Goal: Information Seeking & Learning: Compare options

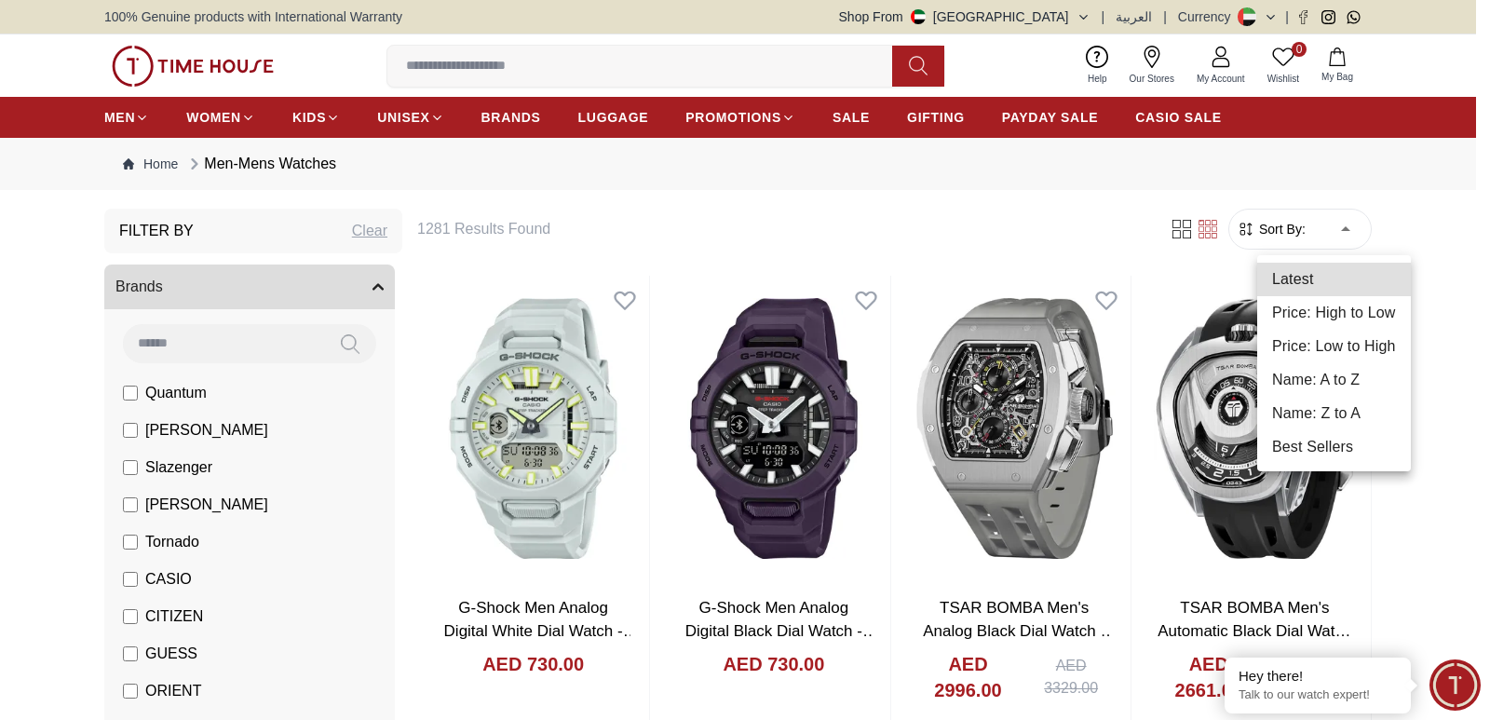
click at [1320, 334] on li "Price: Low to High" at bounding box center [1335, 347] width 154 height 34
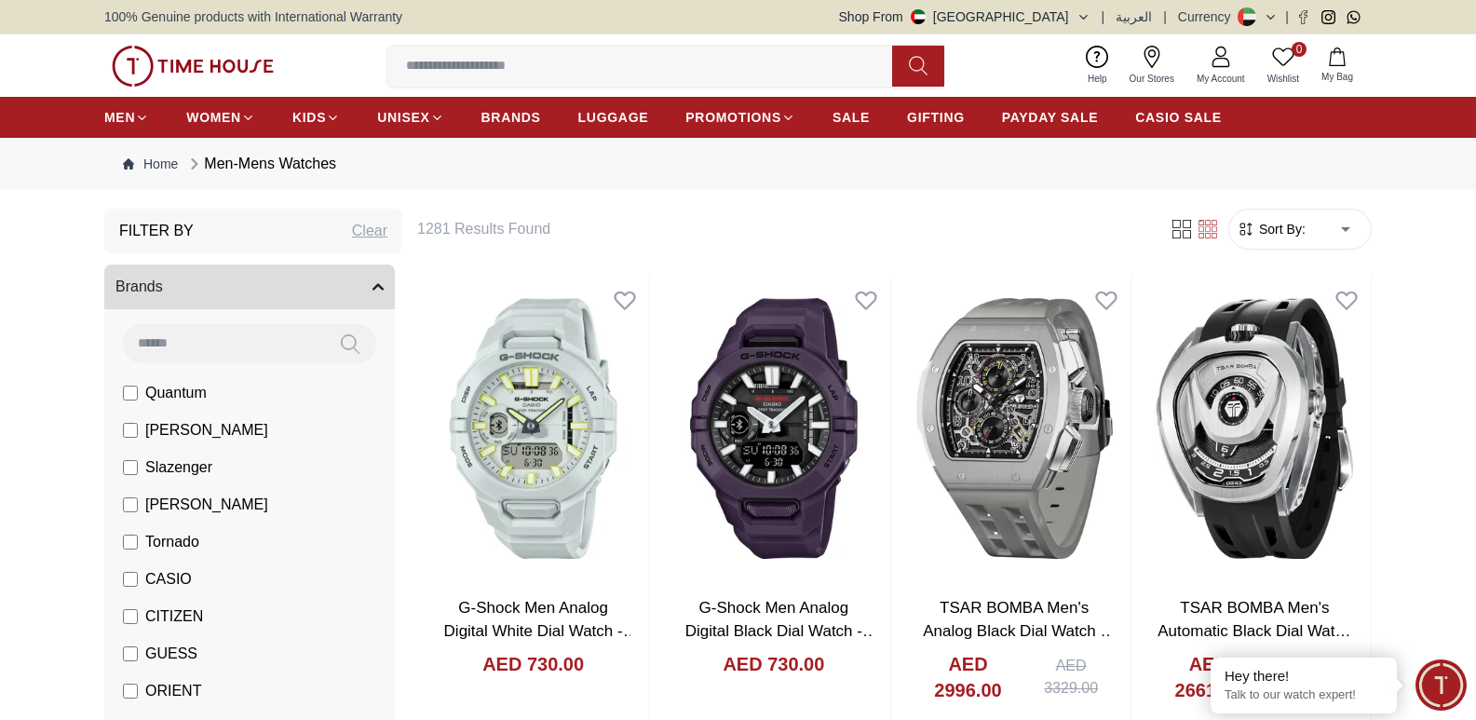
type input "*"
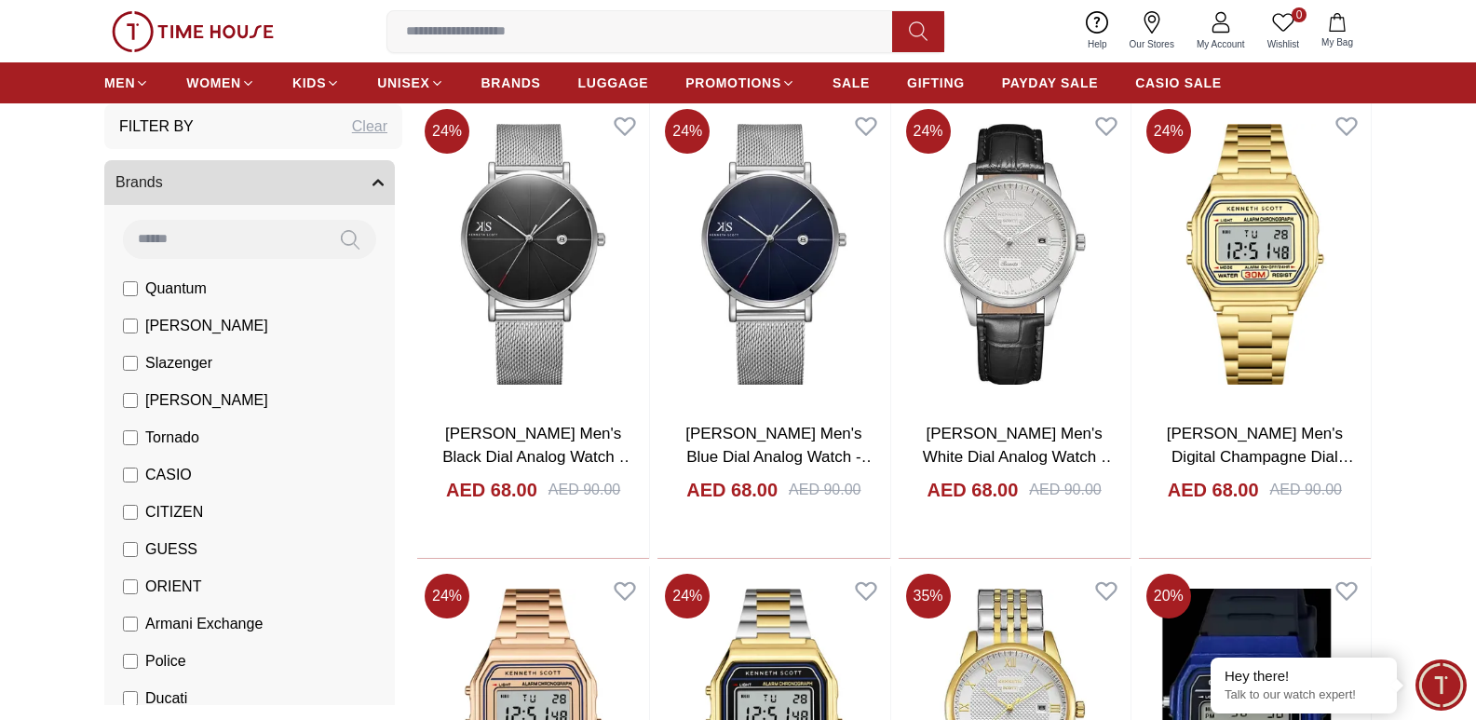
scroll to position [1111, 0]
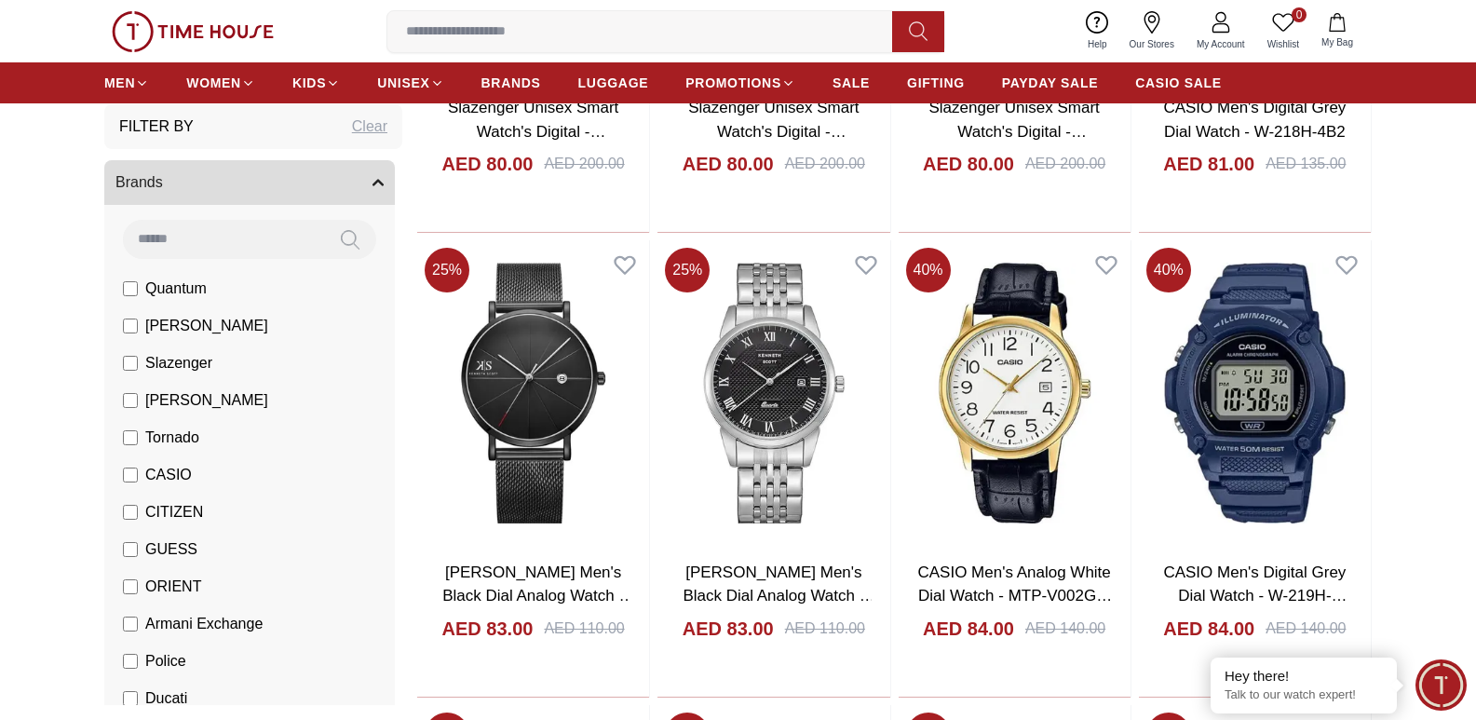
scroll to position [3751, 0]
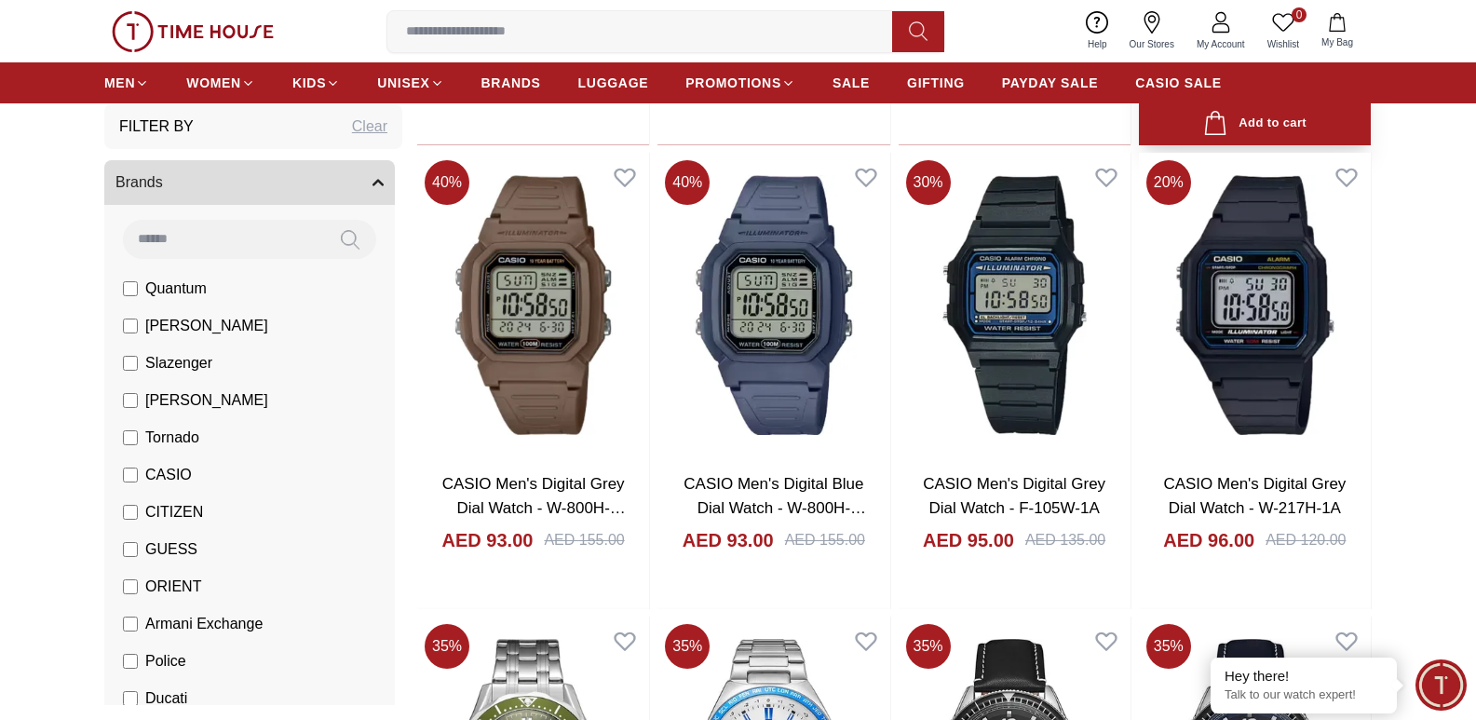
scroll to position [6418, 0]
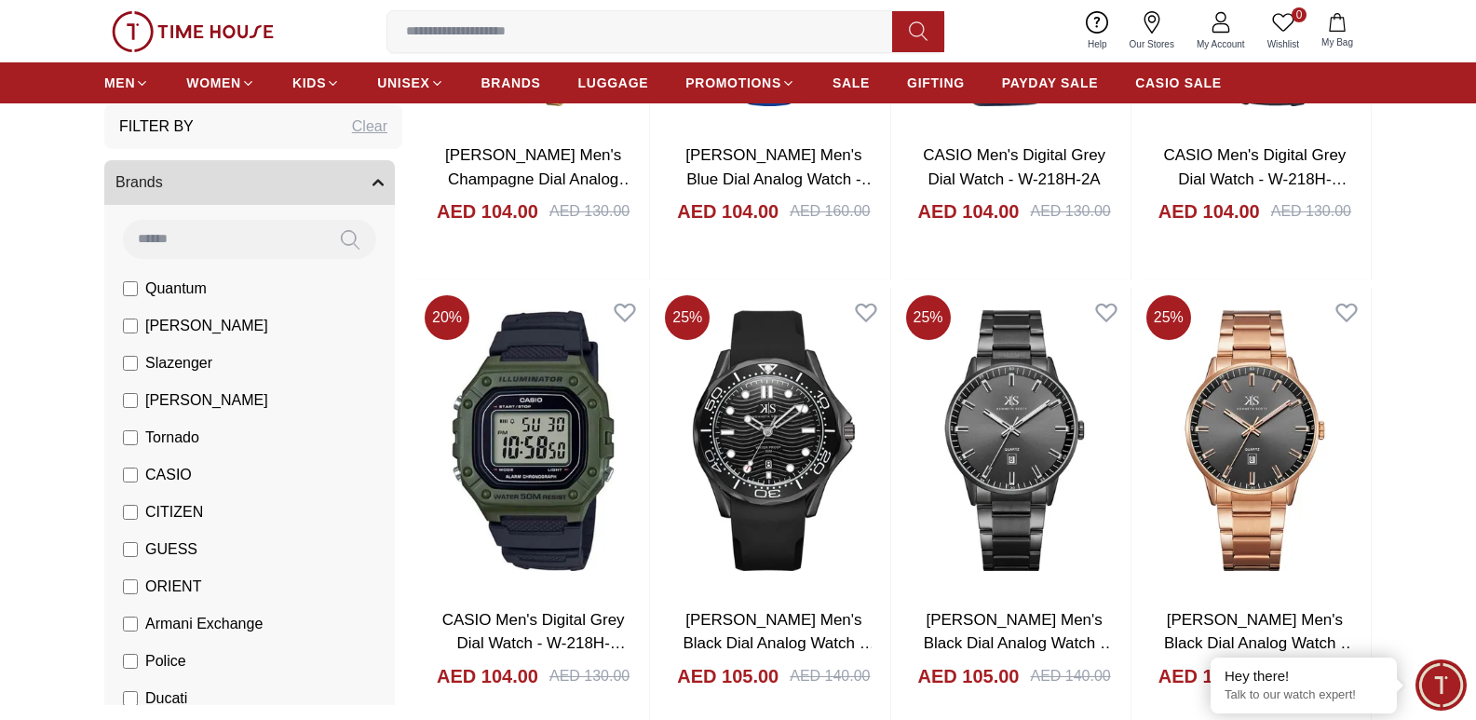
scroll to position [8353, 0]
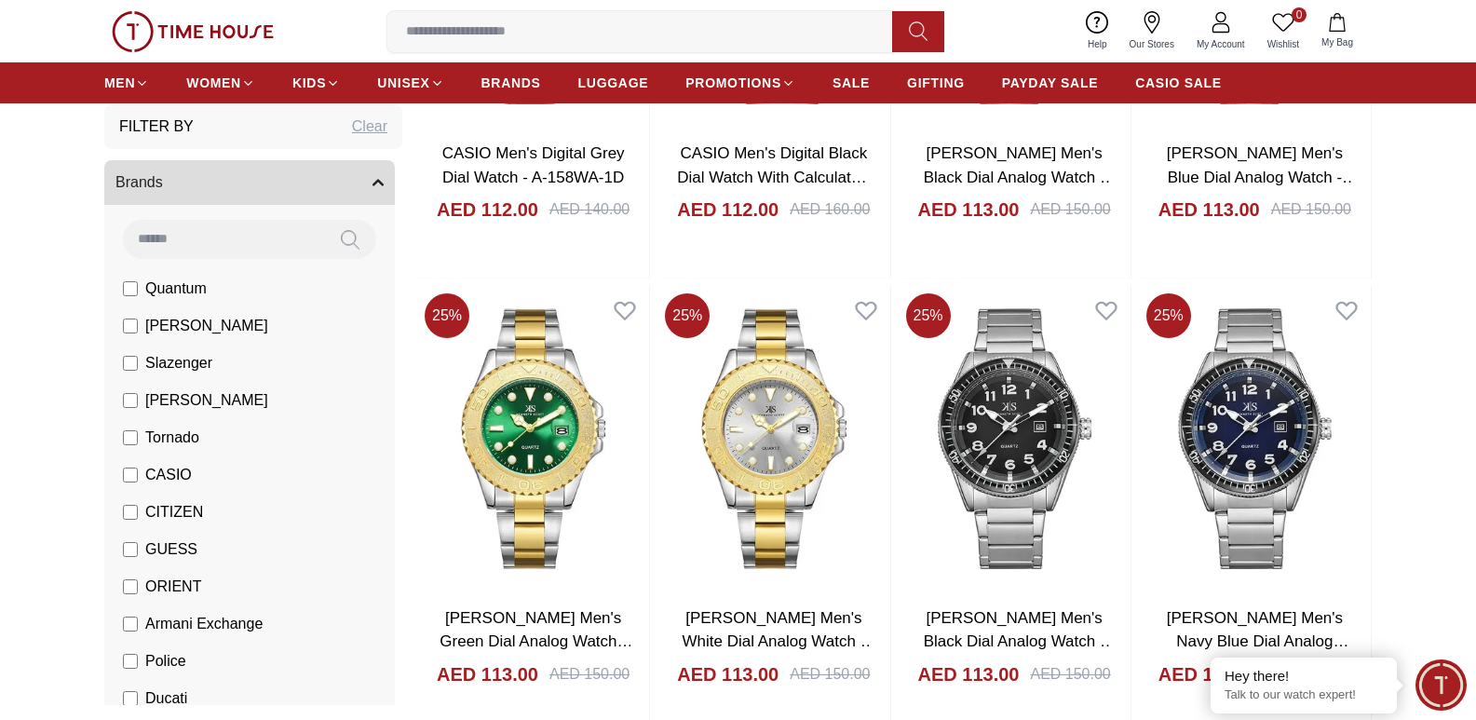
scroll to position [11448, 0]
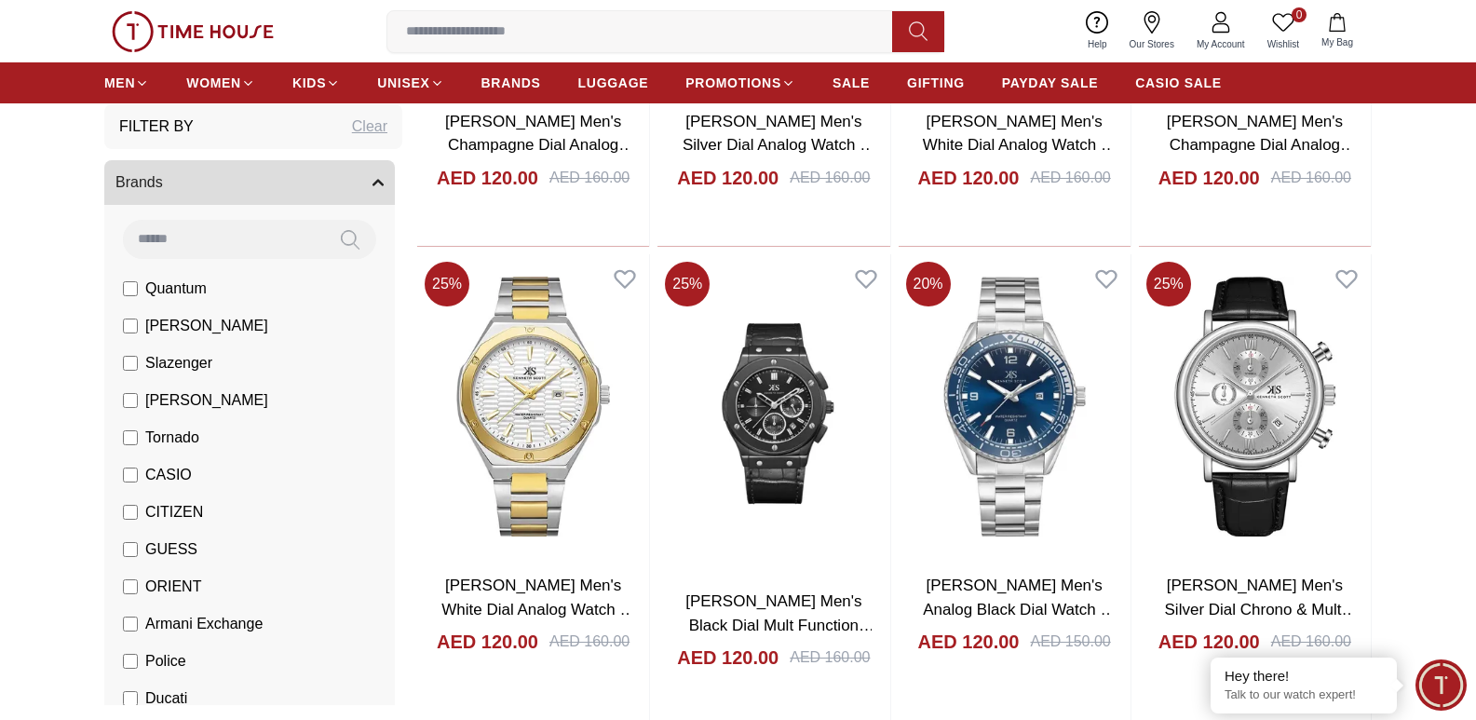
scroll to position [13491, 0]
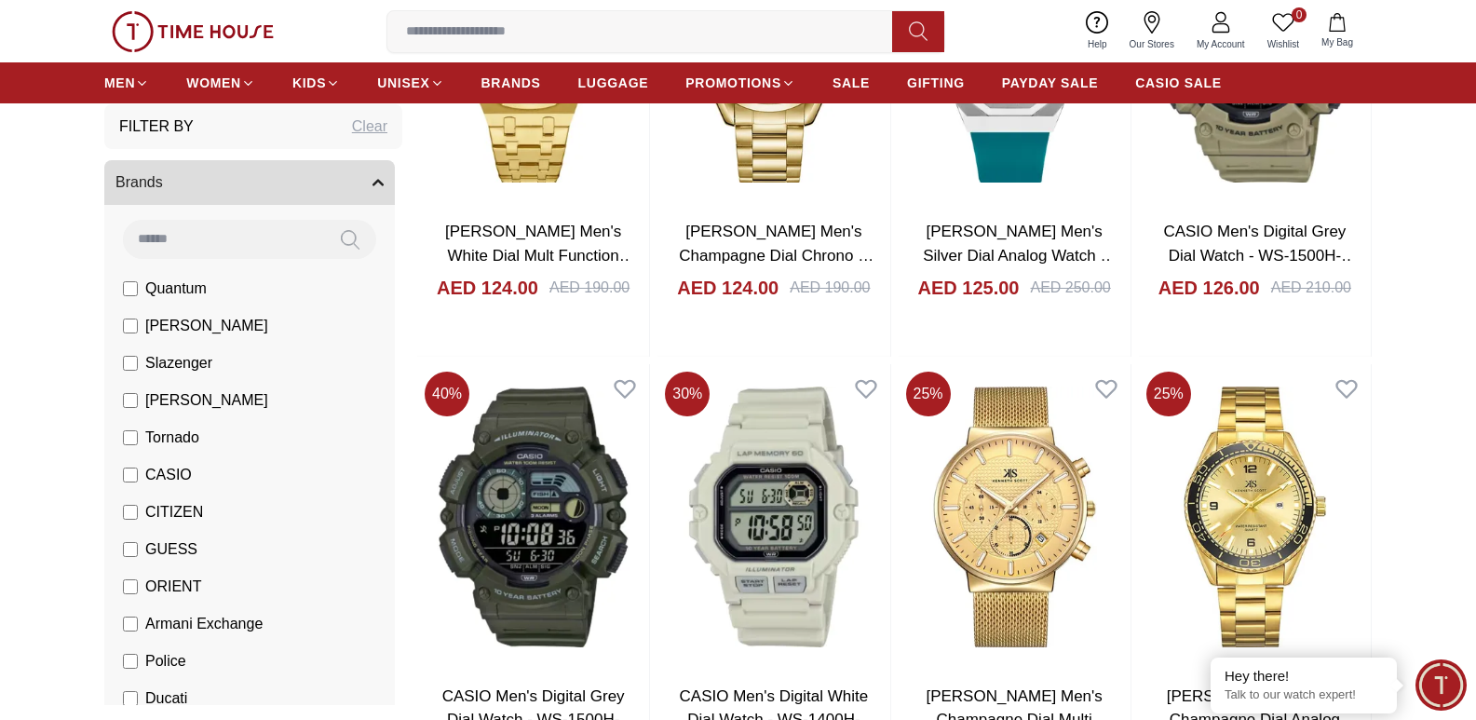
scroll to position [15783, 0]
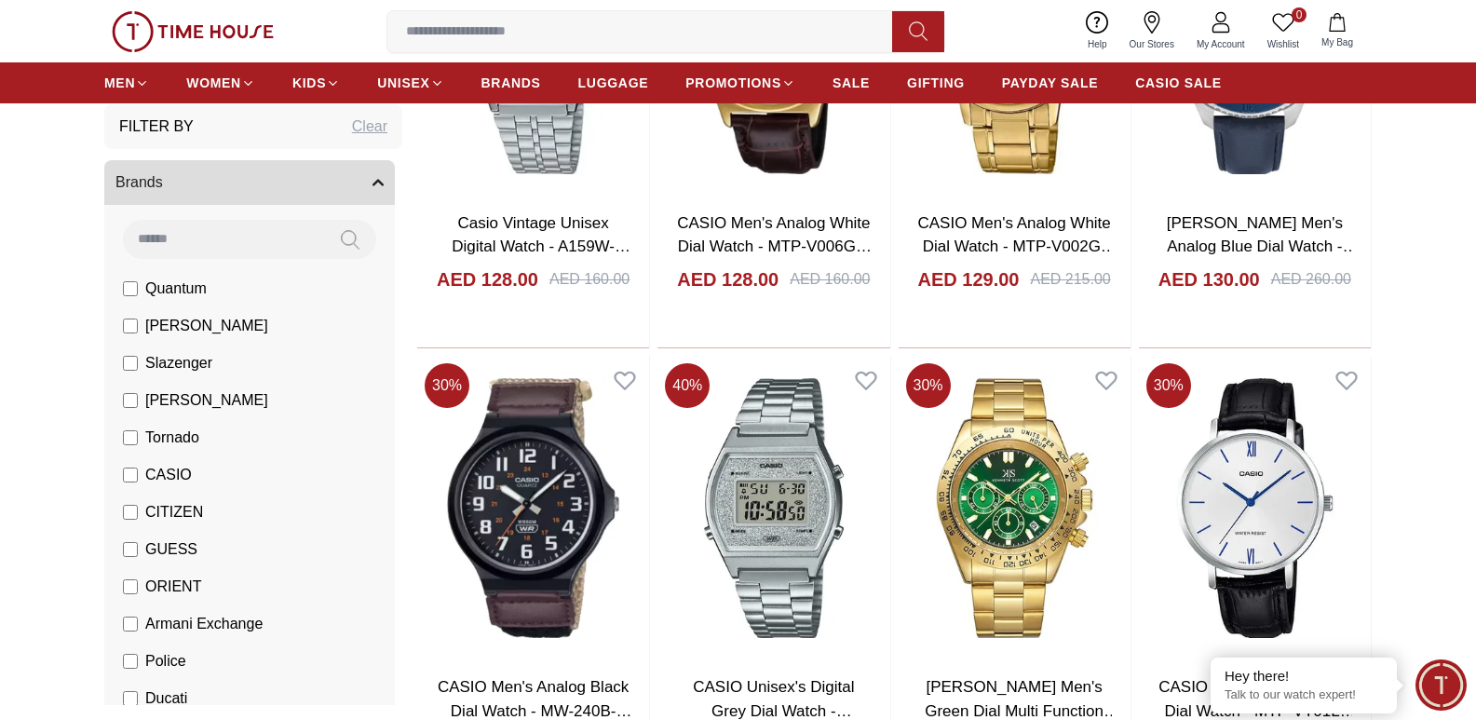
scroll to position [18077, 0]
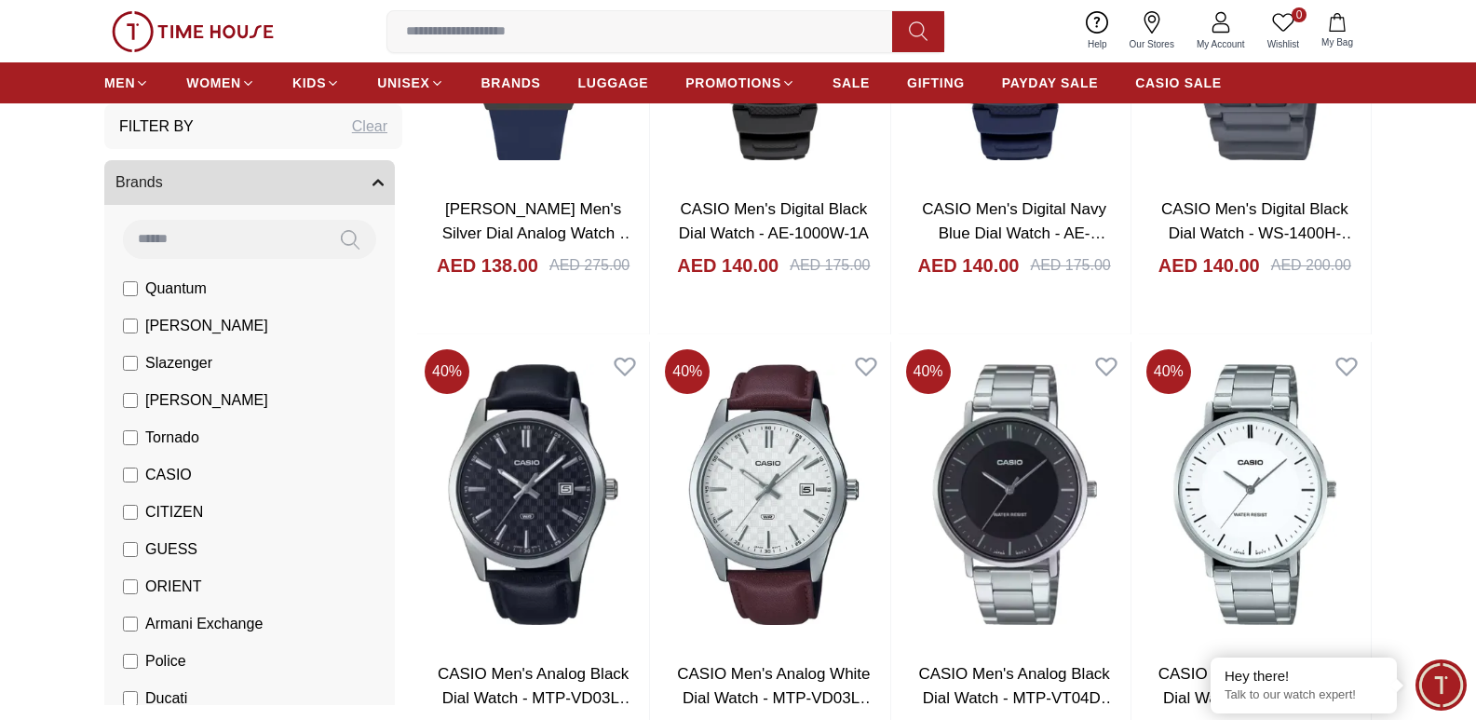
scroll to position [20442, 0]
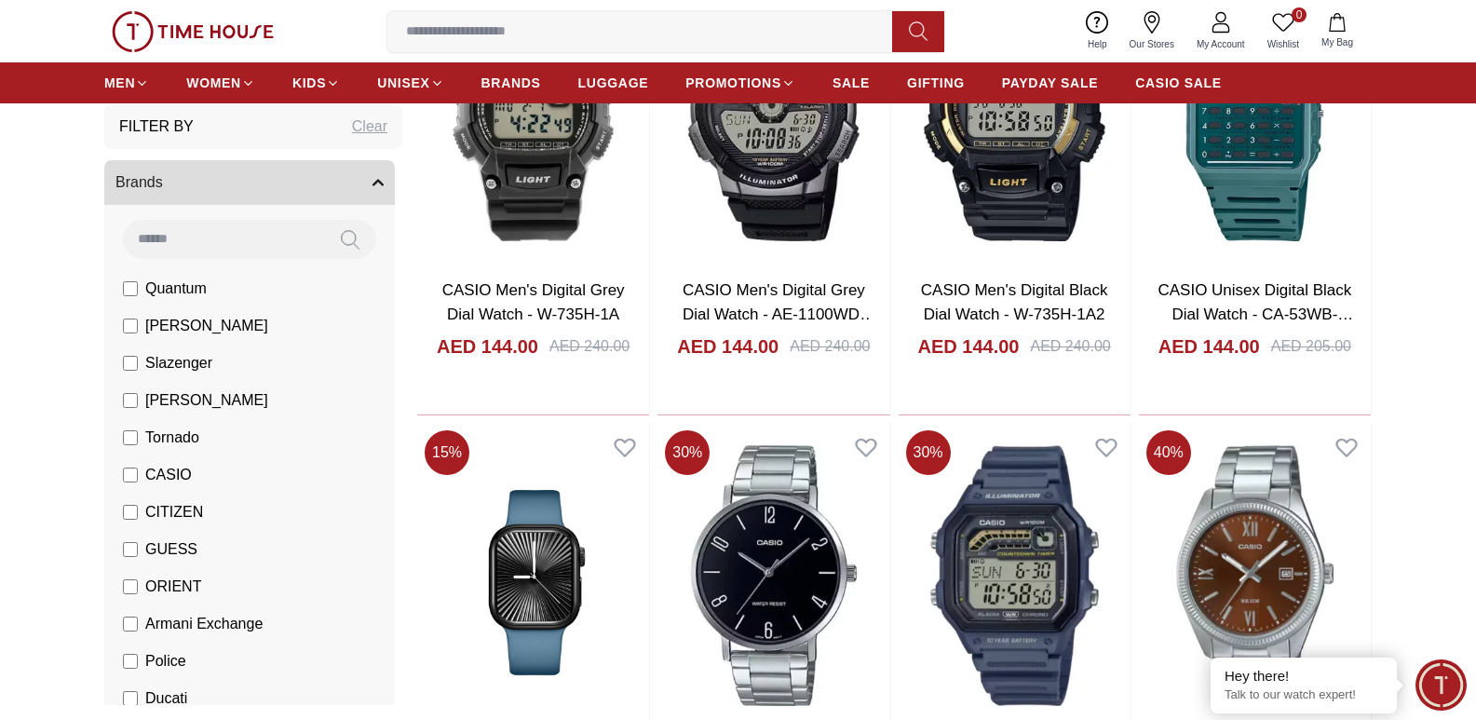
scroll to position [22783, 0]
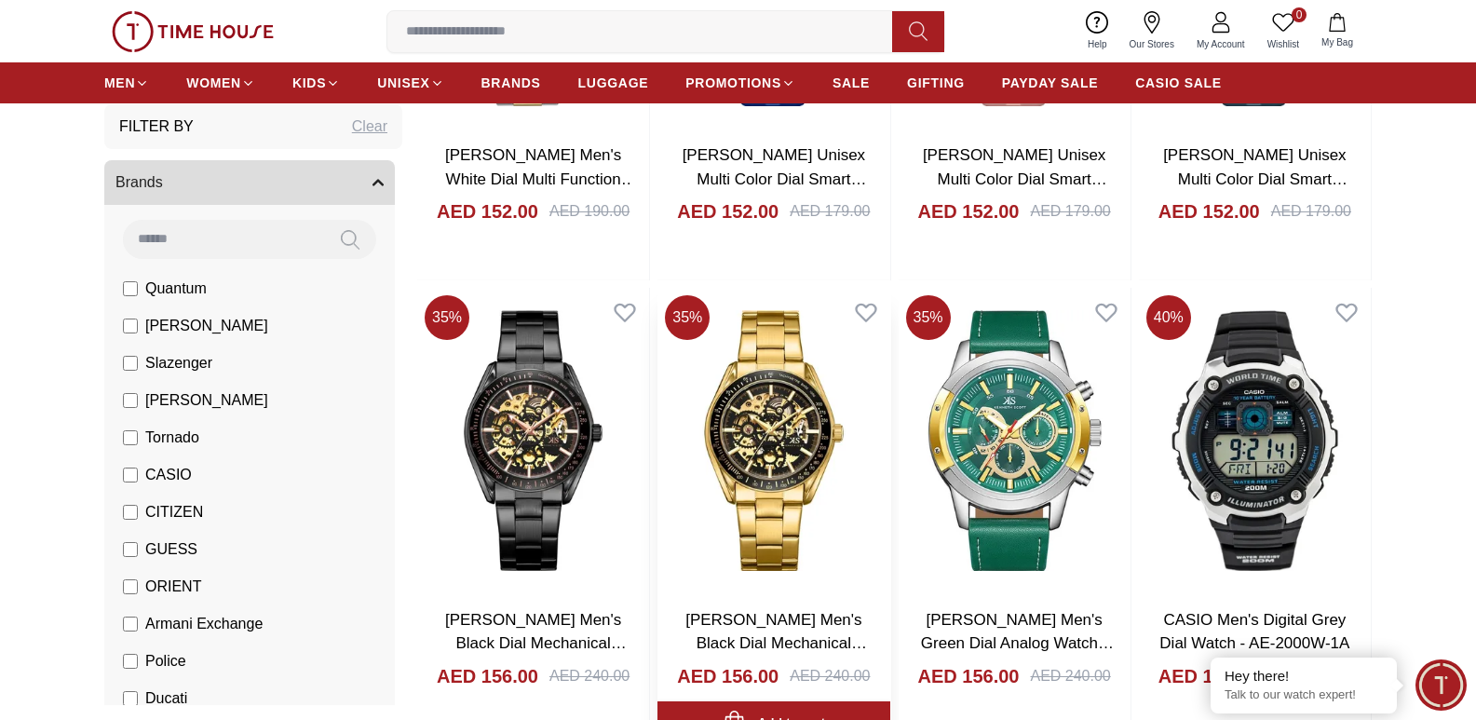
scroll to position [25152, 0]
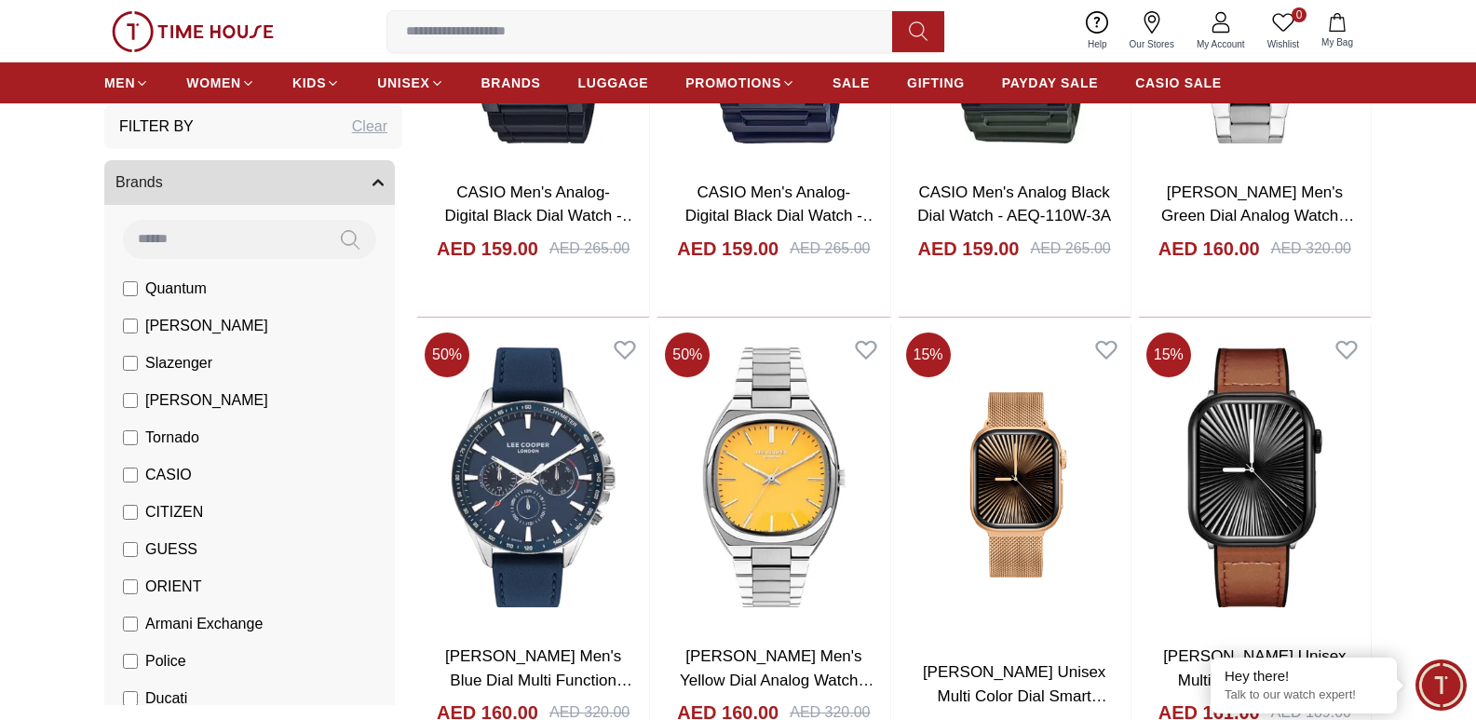
scroll to position [27408, 0]
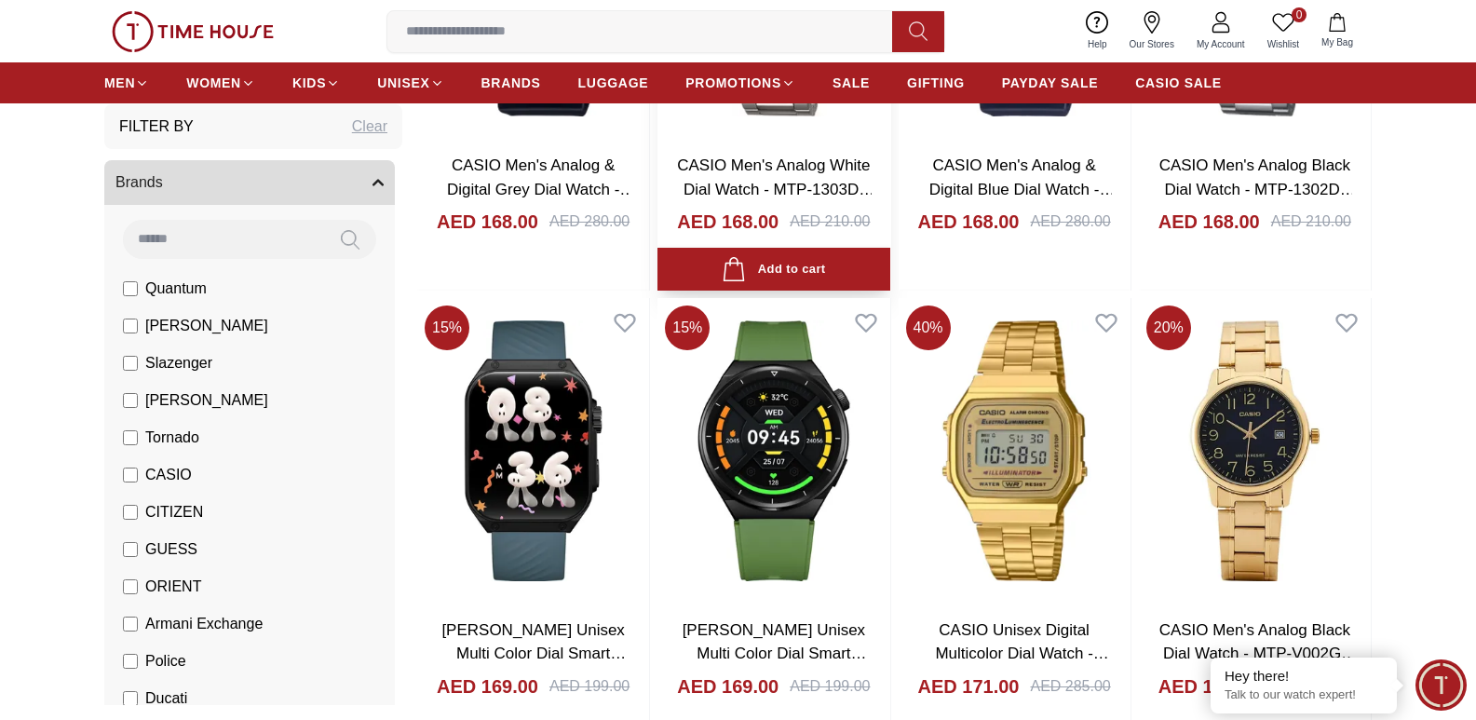
scroll to position [30351, 0]
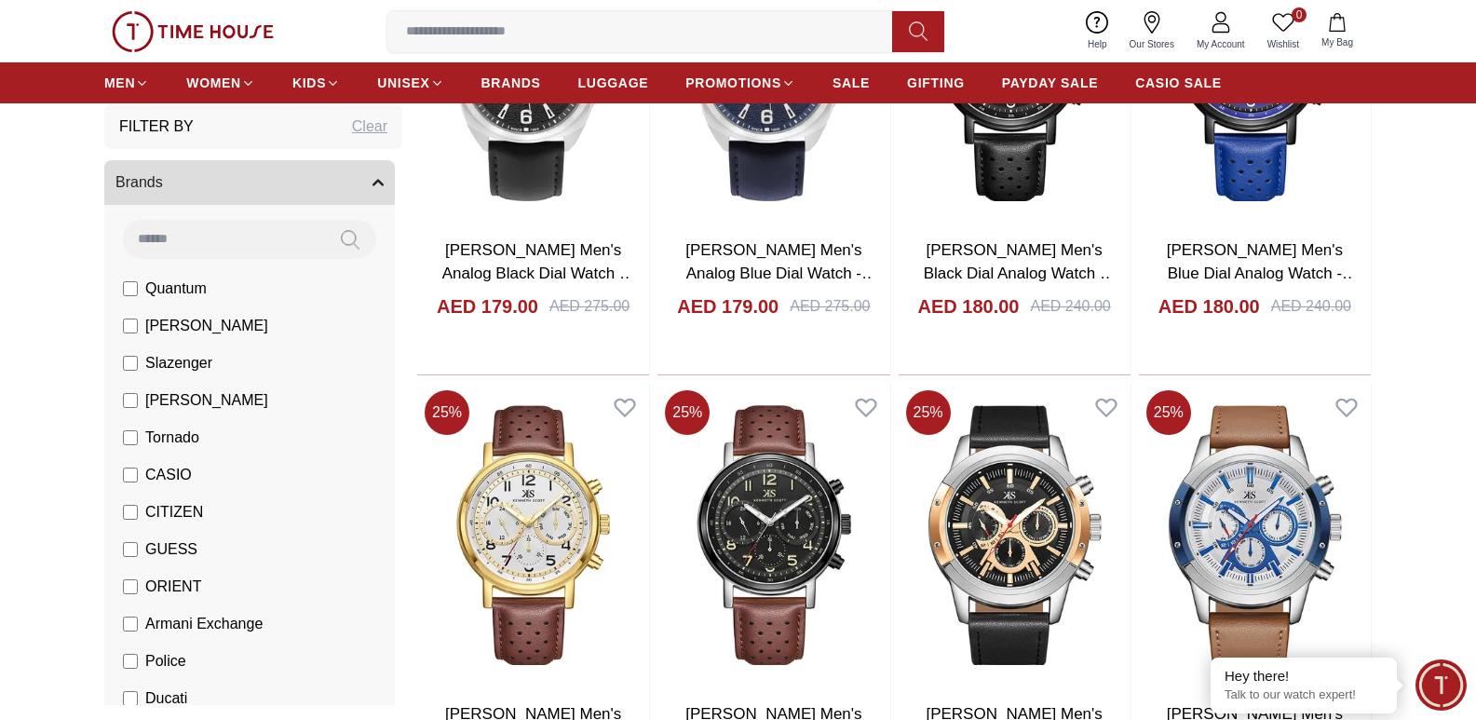
scroll to position [32091, 0]
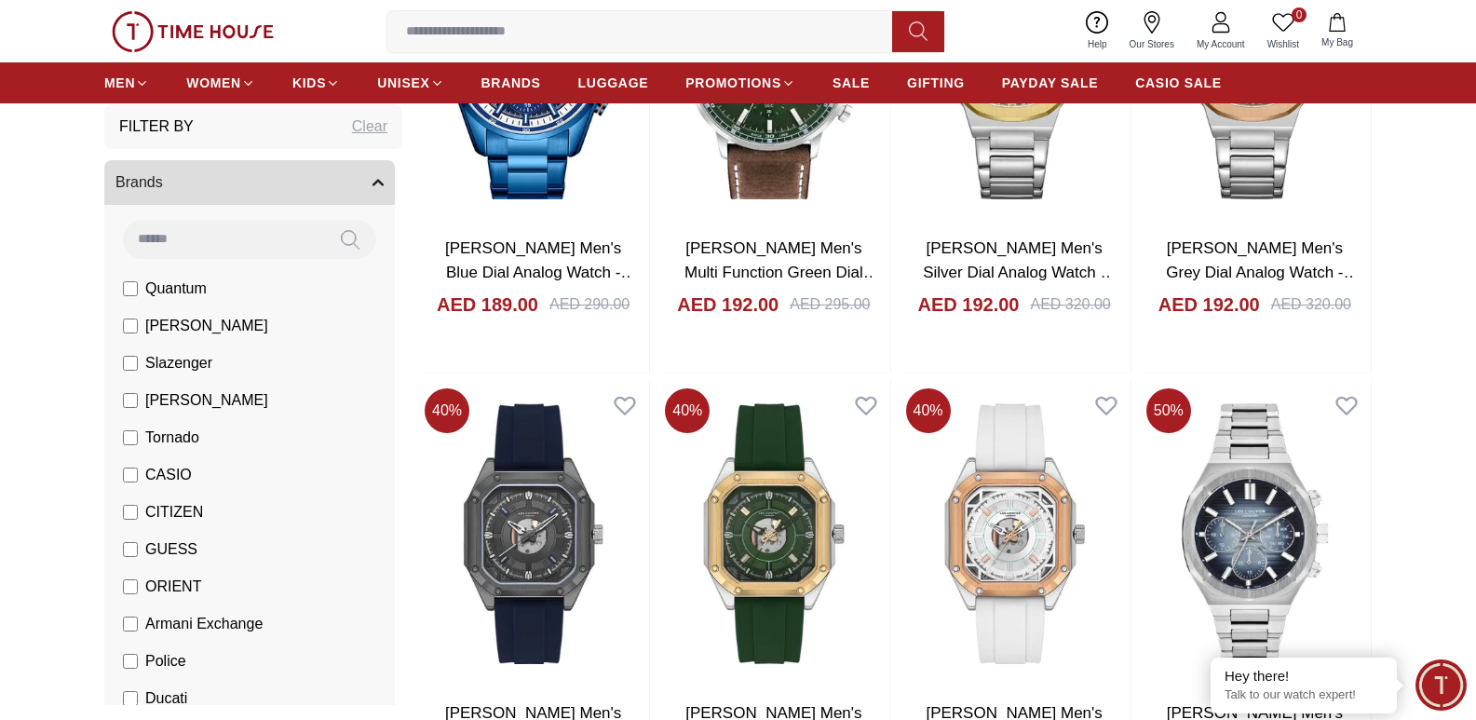
scroll to position [34358, 0]
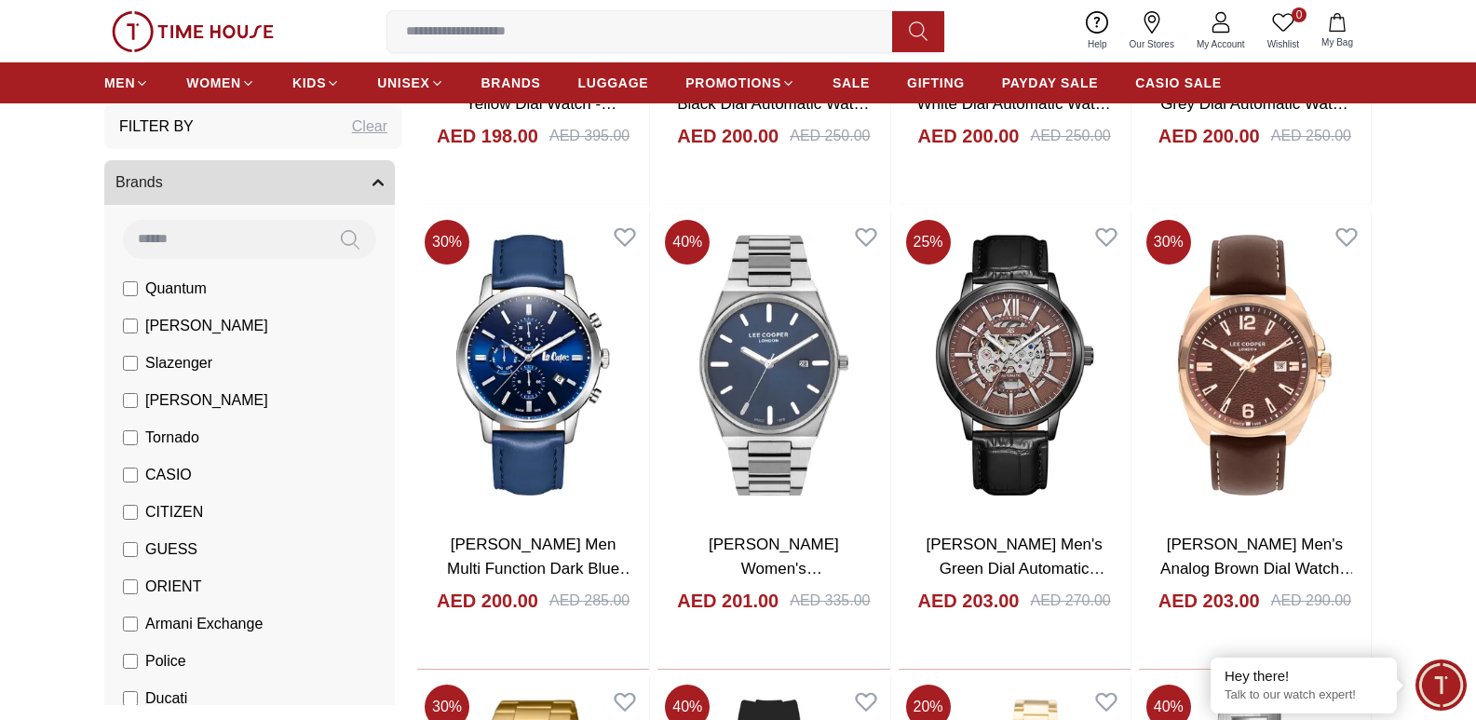
scroll to position [36629, 0]
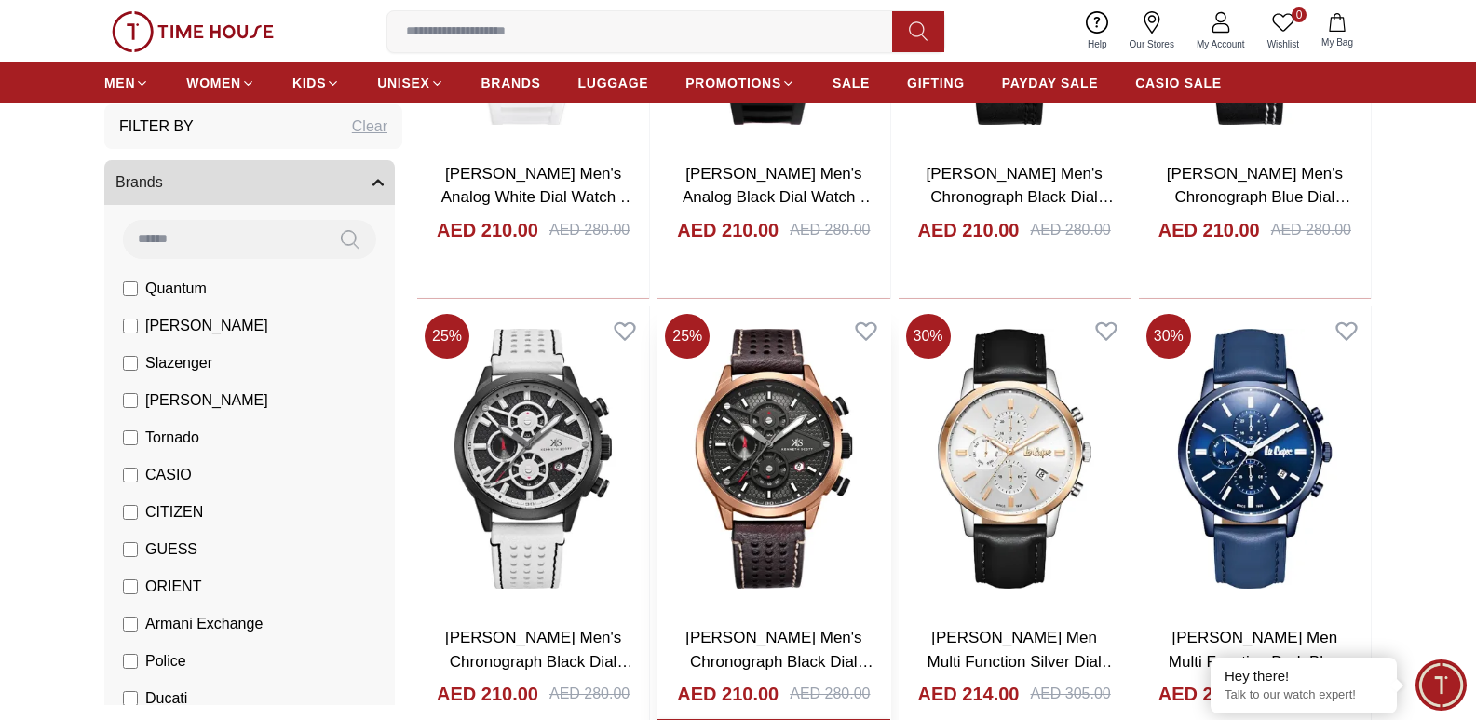
scroll to position [39032, 0]
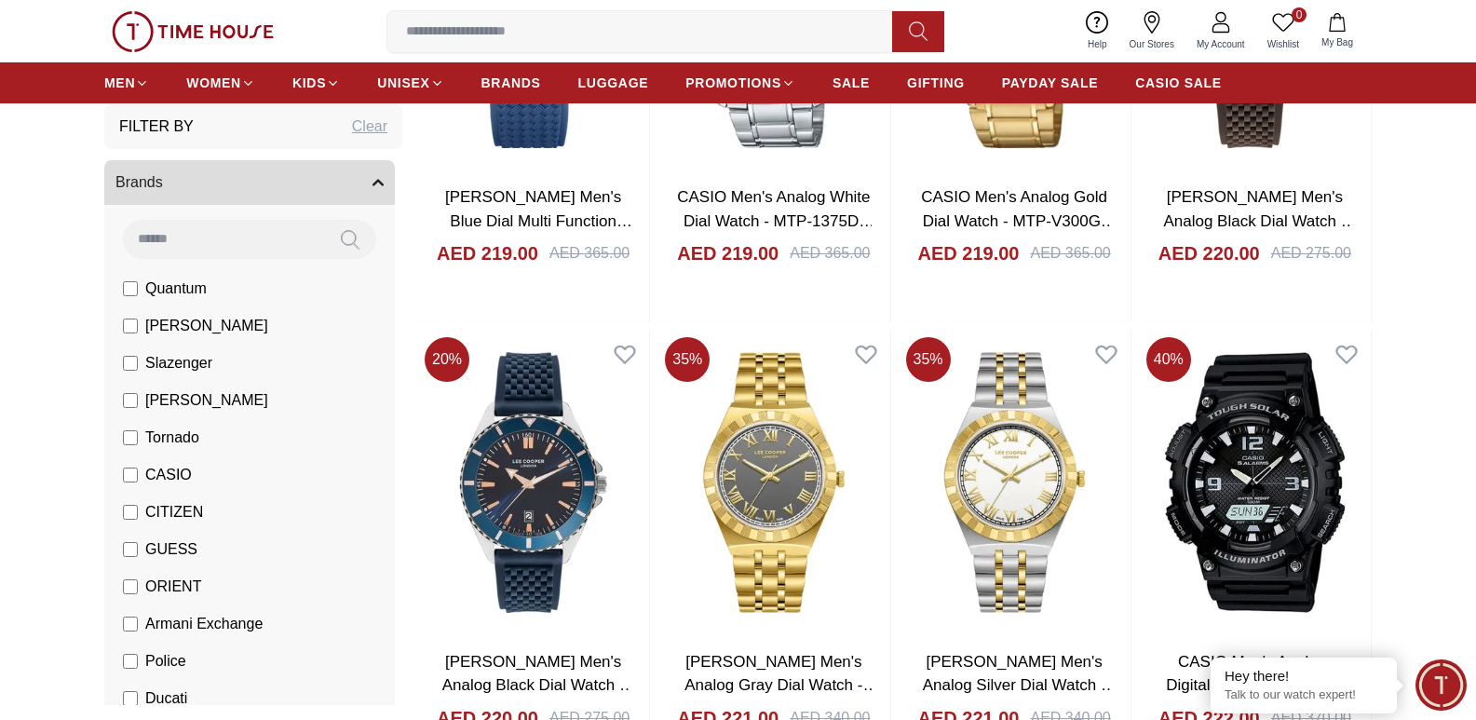
scroll to position [41508, 0]
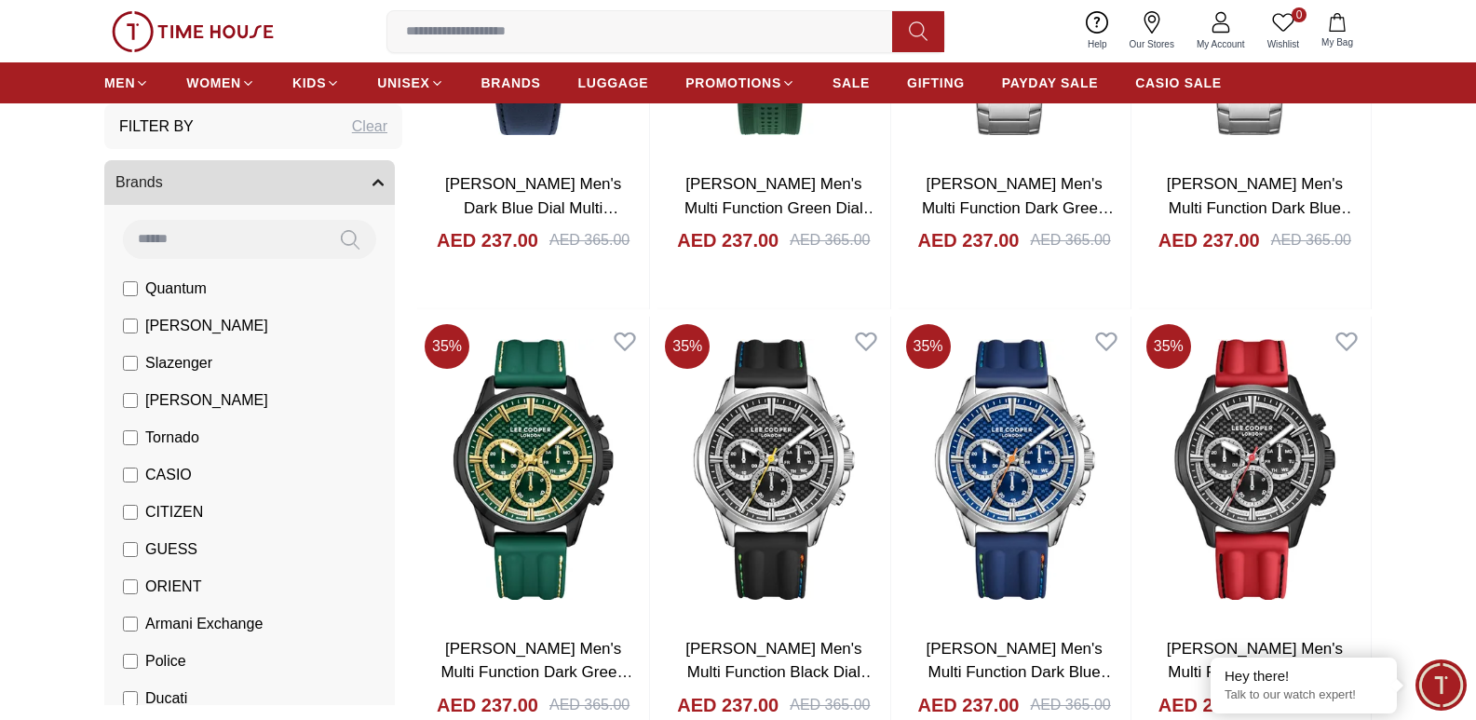
scroll to position [46016, 0]
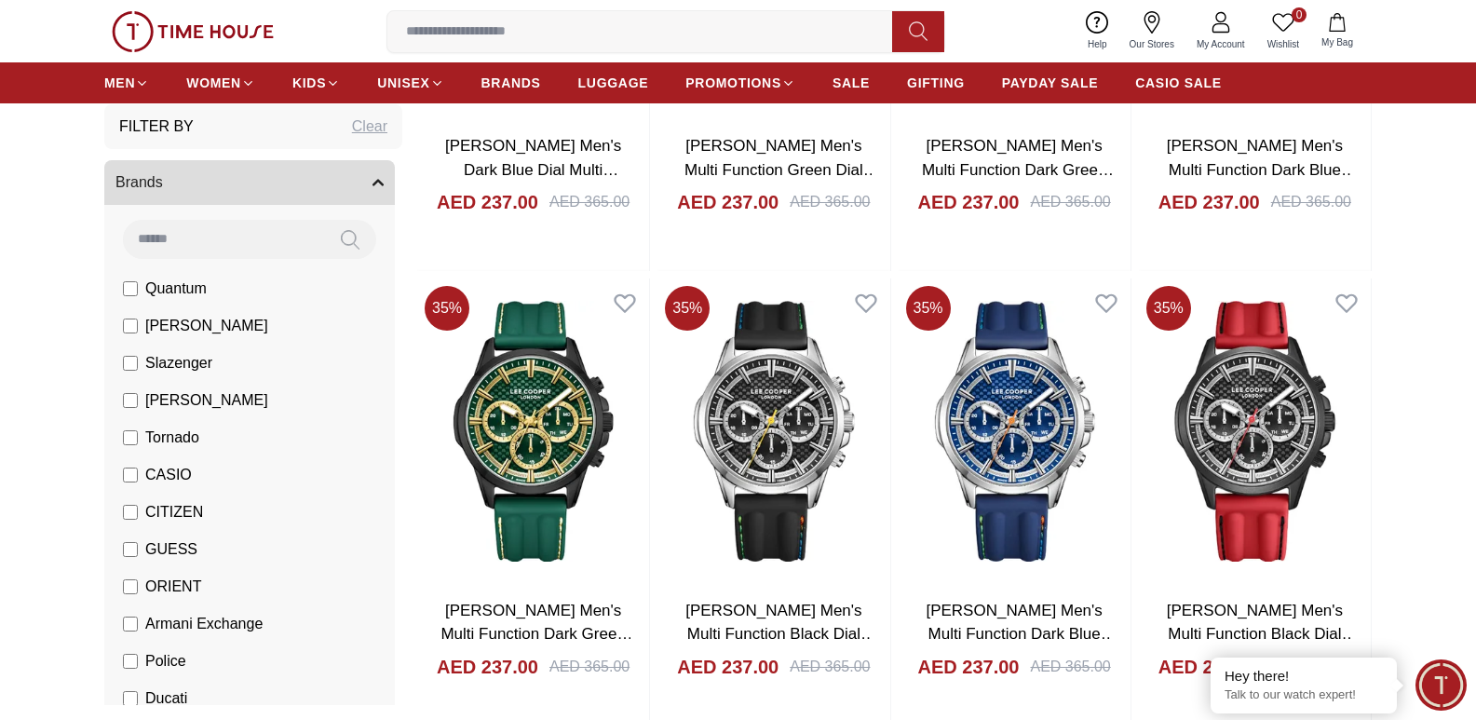
click at [526, 478] on img at bounding box center [533, 432] width 232 height 306
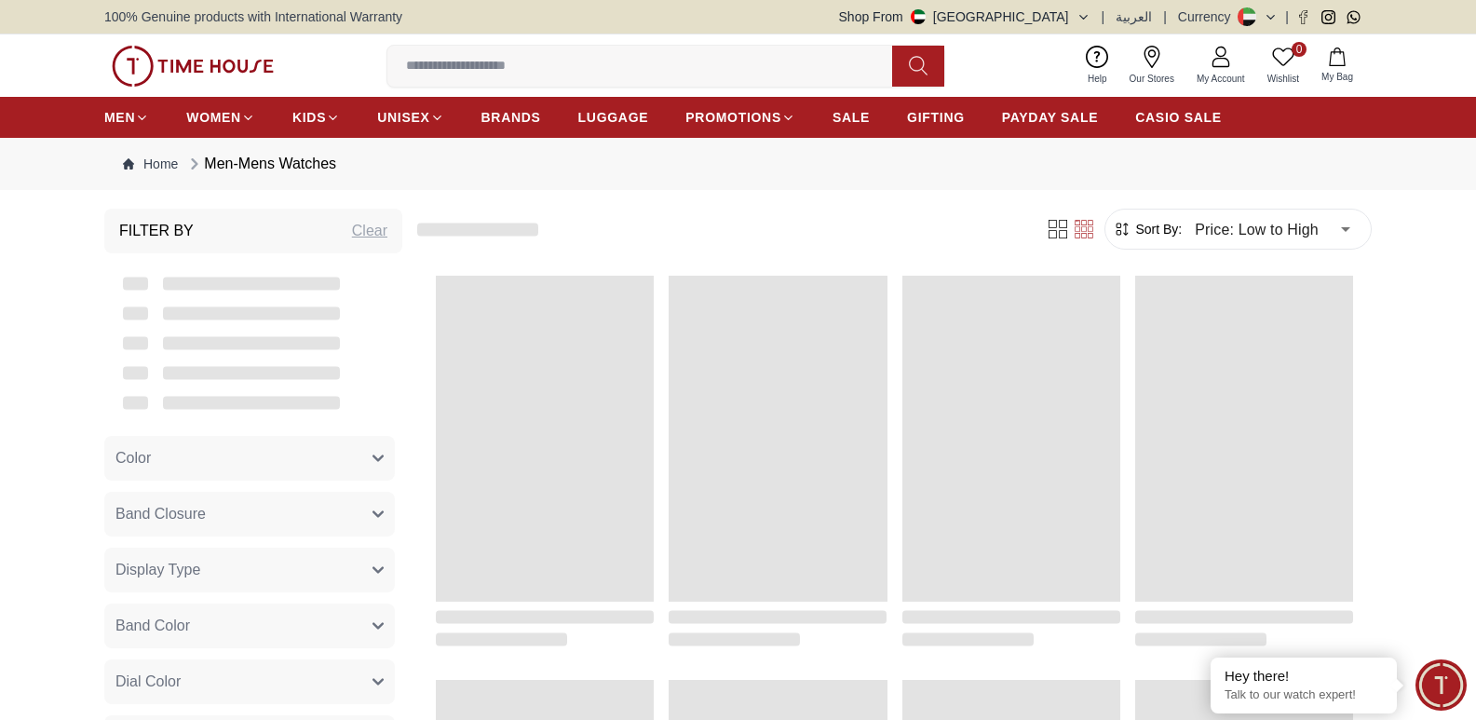
scroll to position [1889, 0]
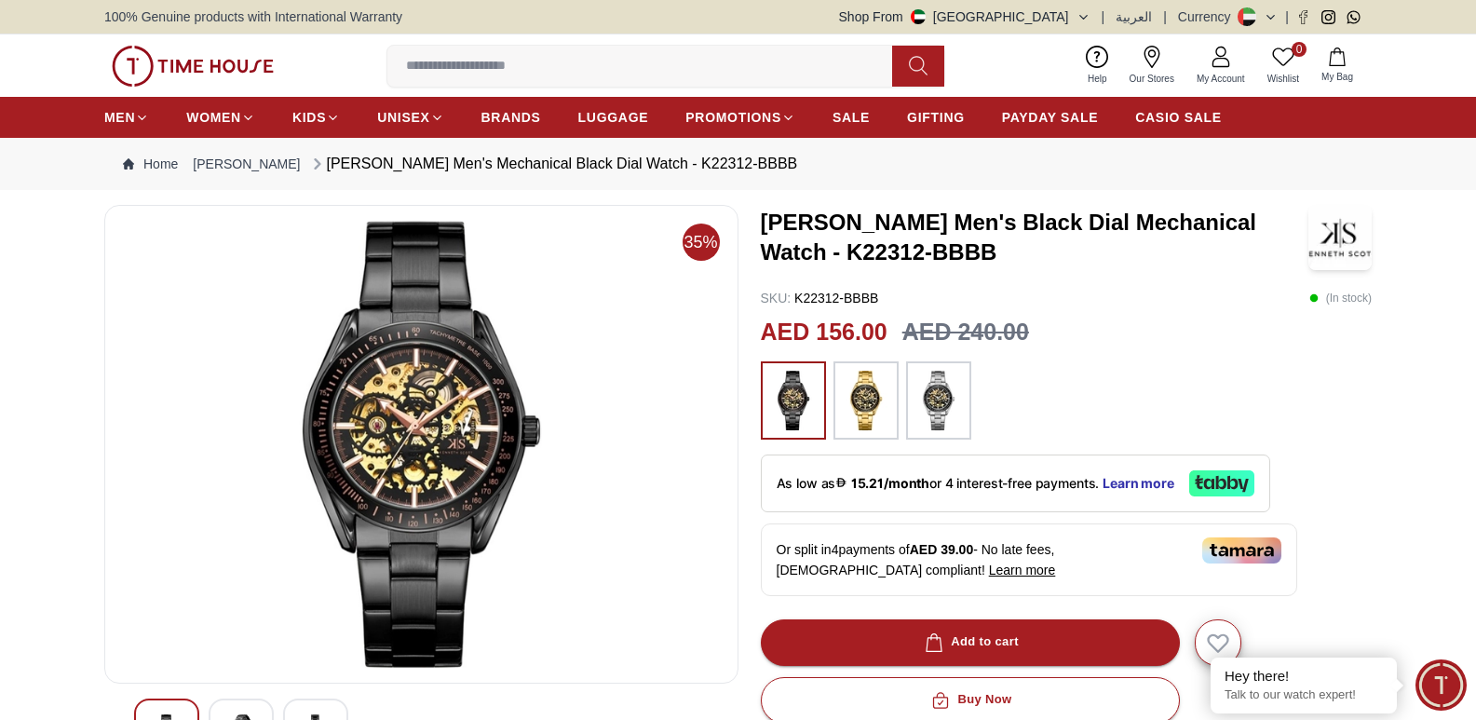
click at [425, 388] on img at bounding box center [421, 444] width 603 height 447
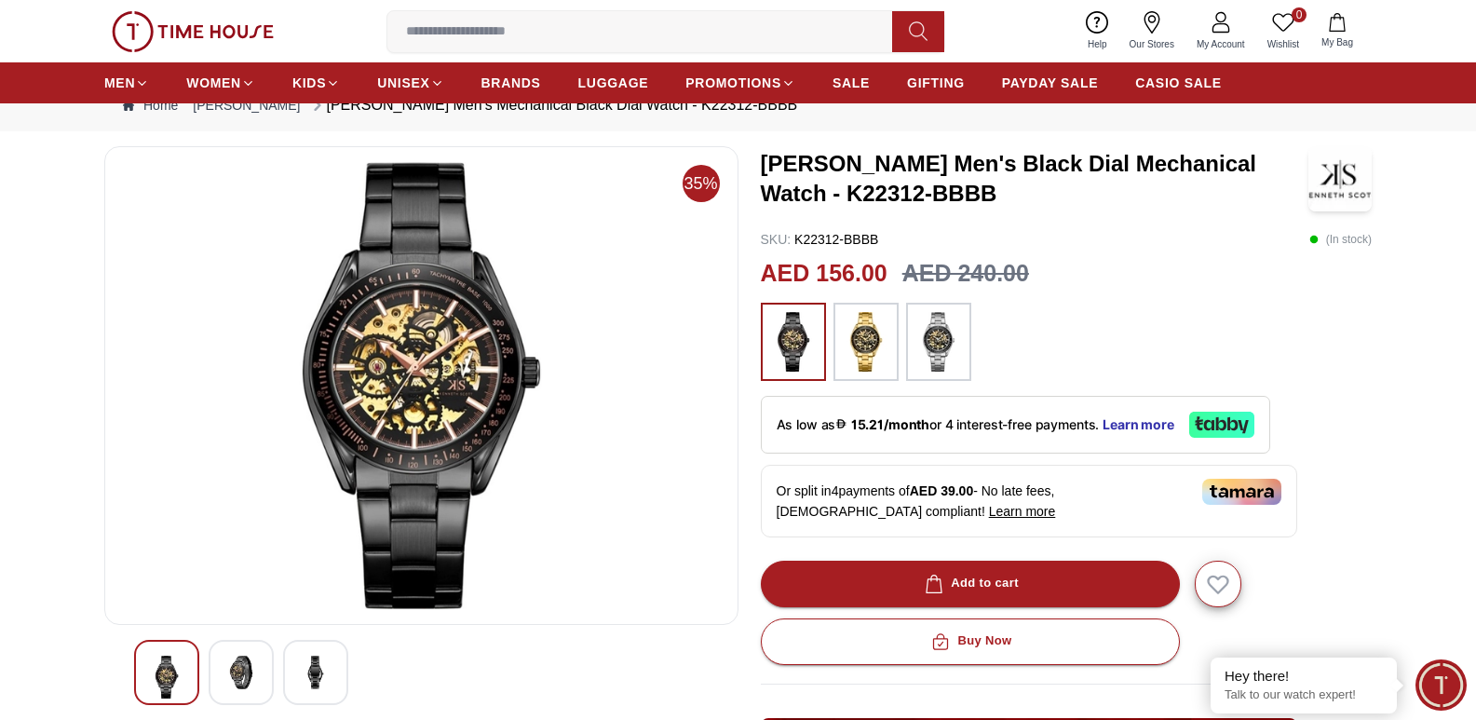
scroll to position [100, 0]
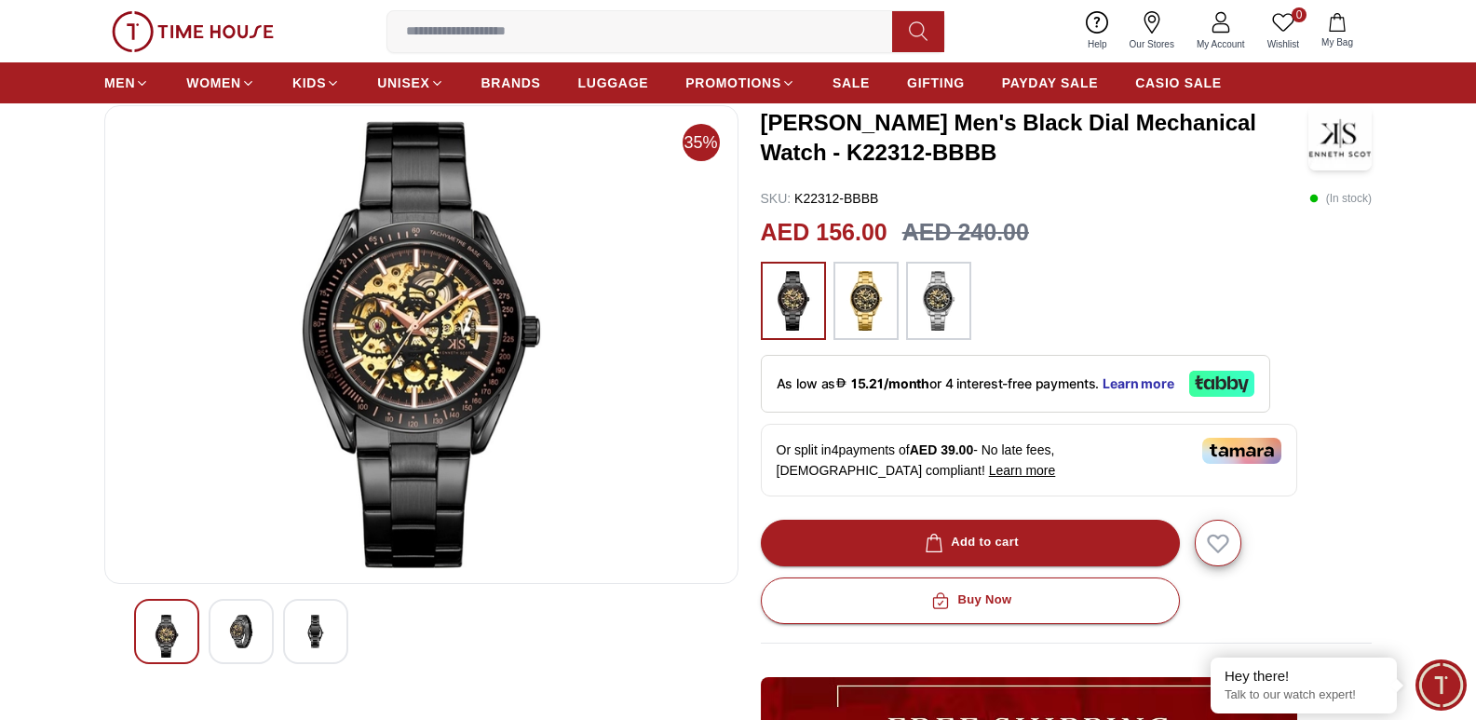
click at [421, 399] on img at bounding box center [421, 344] width 603 height 447
click at [258, 616] on div at bounding box center [241, 631] width 65 height 65
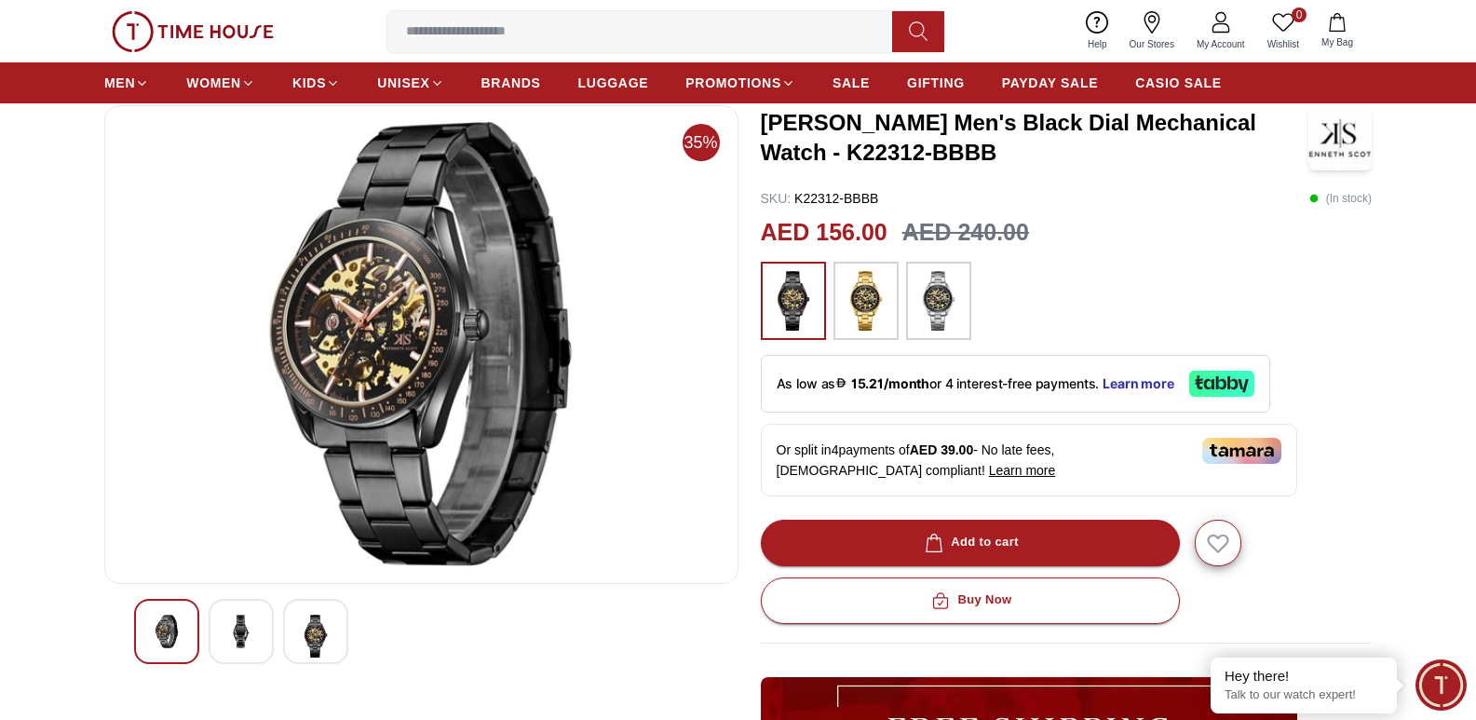
click at [306, 625] on img at bounding box center [316, 636] width 34 height 43
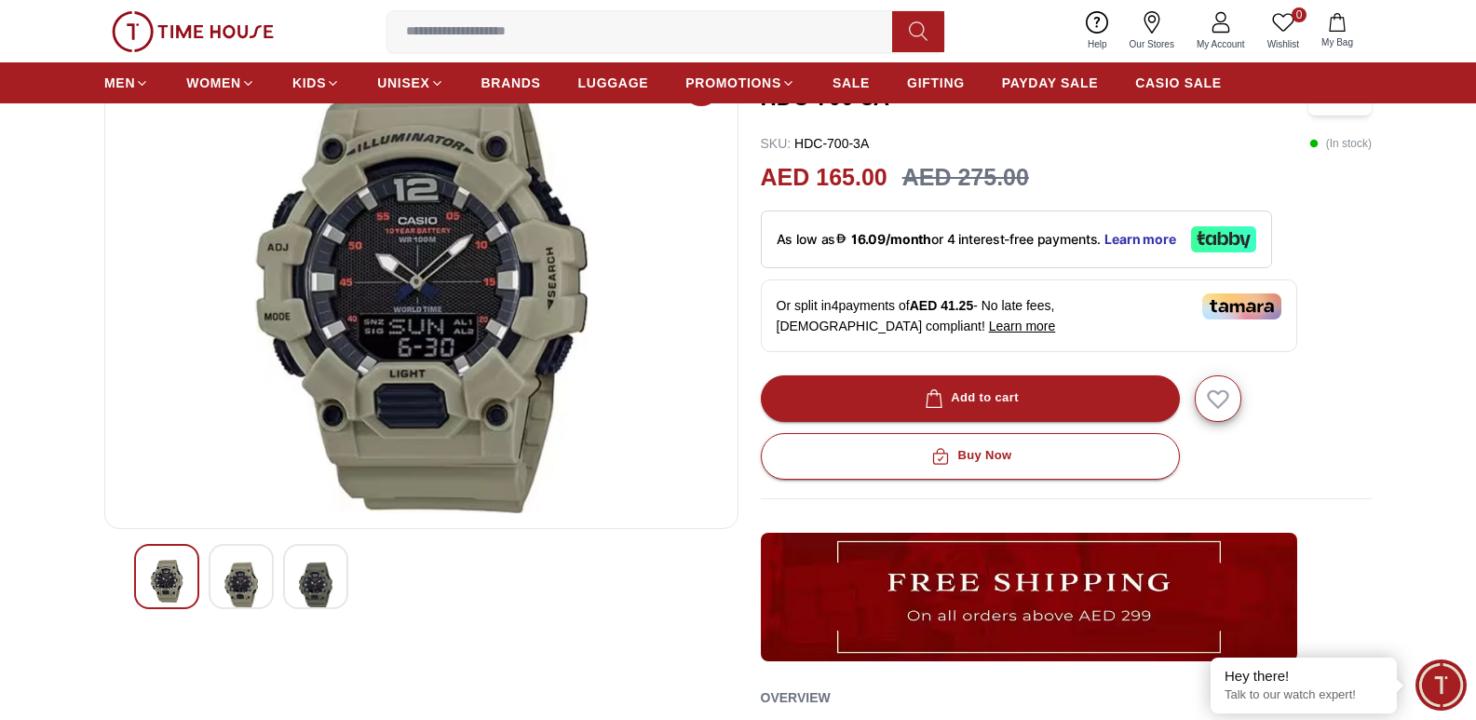
scroll to position [180, 0]
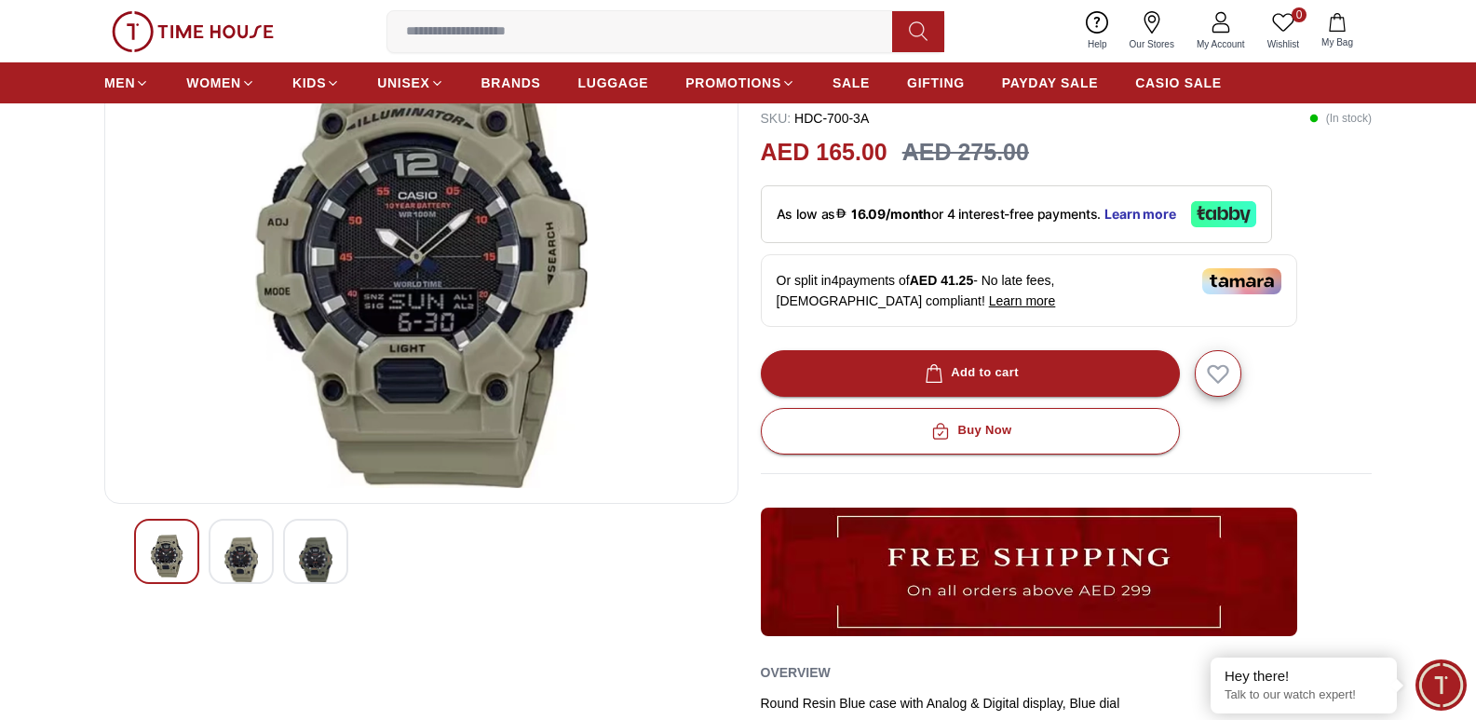
click at [248, 539] on img at bounding box center [241, 560] width 34 height 50
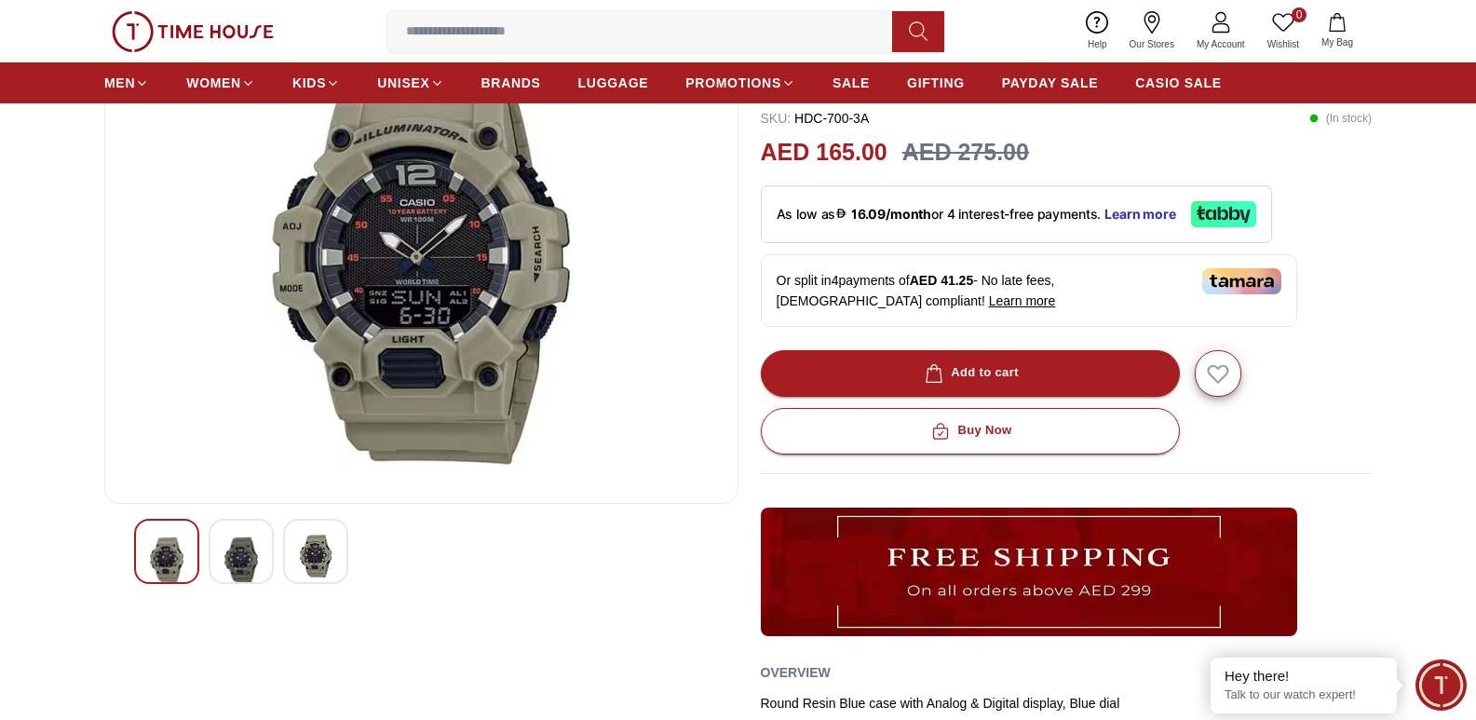
click at [331, 546] on img at bounding box center [316, 556] width 34 height 43
